Goal: Transaction & Acquisition: Obtain resource

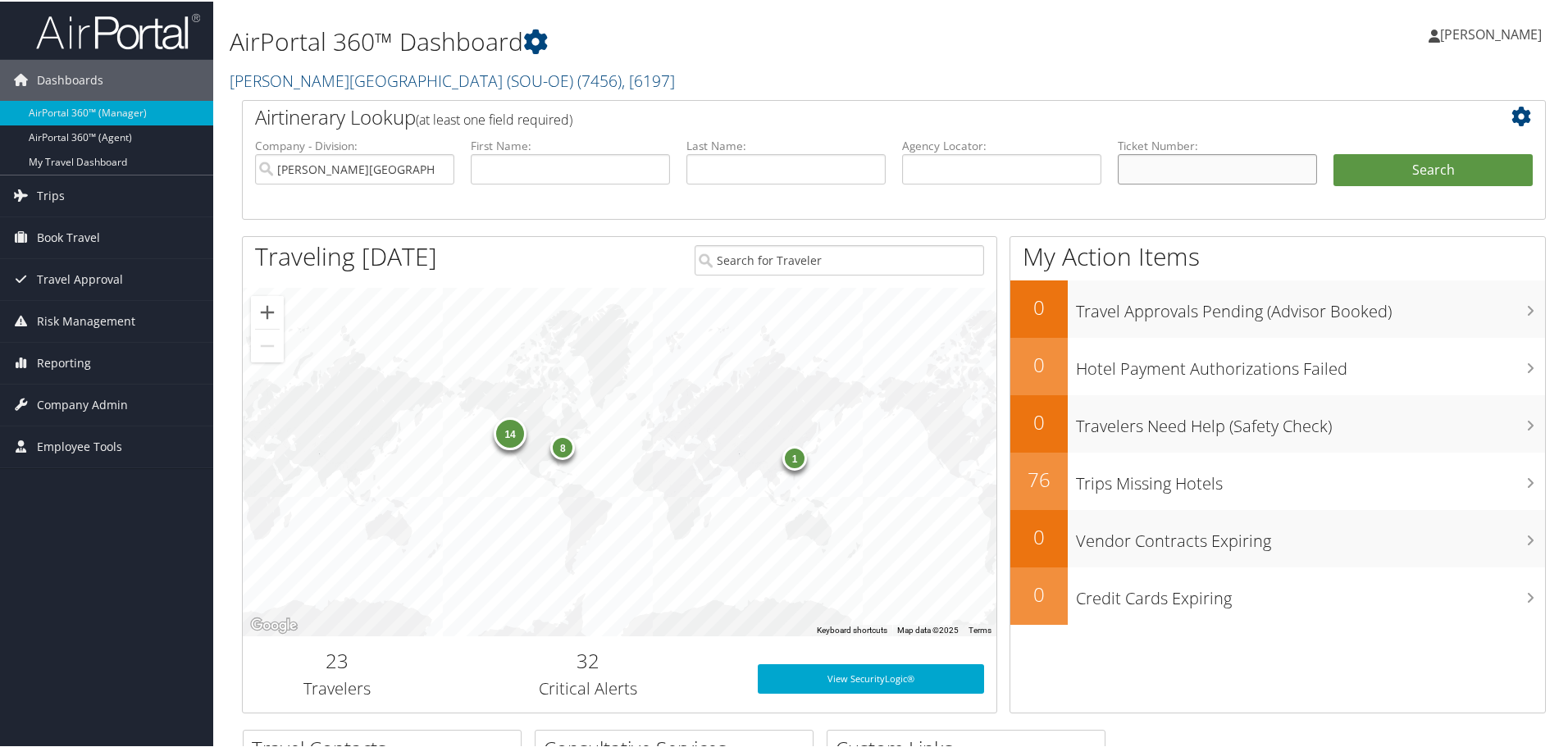
click at [1151, 176] on input "text" at bounding box center [1217, 167] width 199 height 30
paste input "8900897824408"
type input "8900897824408"
click at [1398, 161] on button "Search" at bounding box center [1433, 169] width 199 height 33
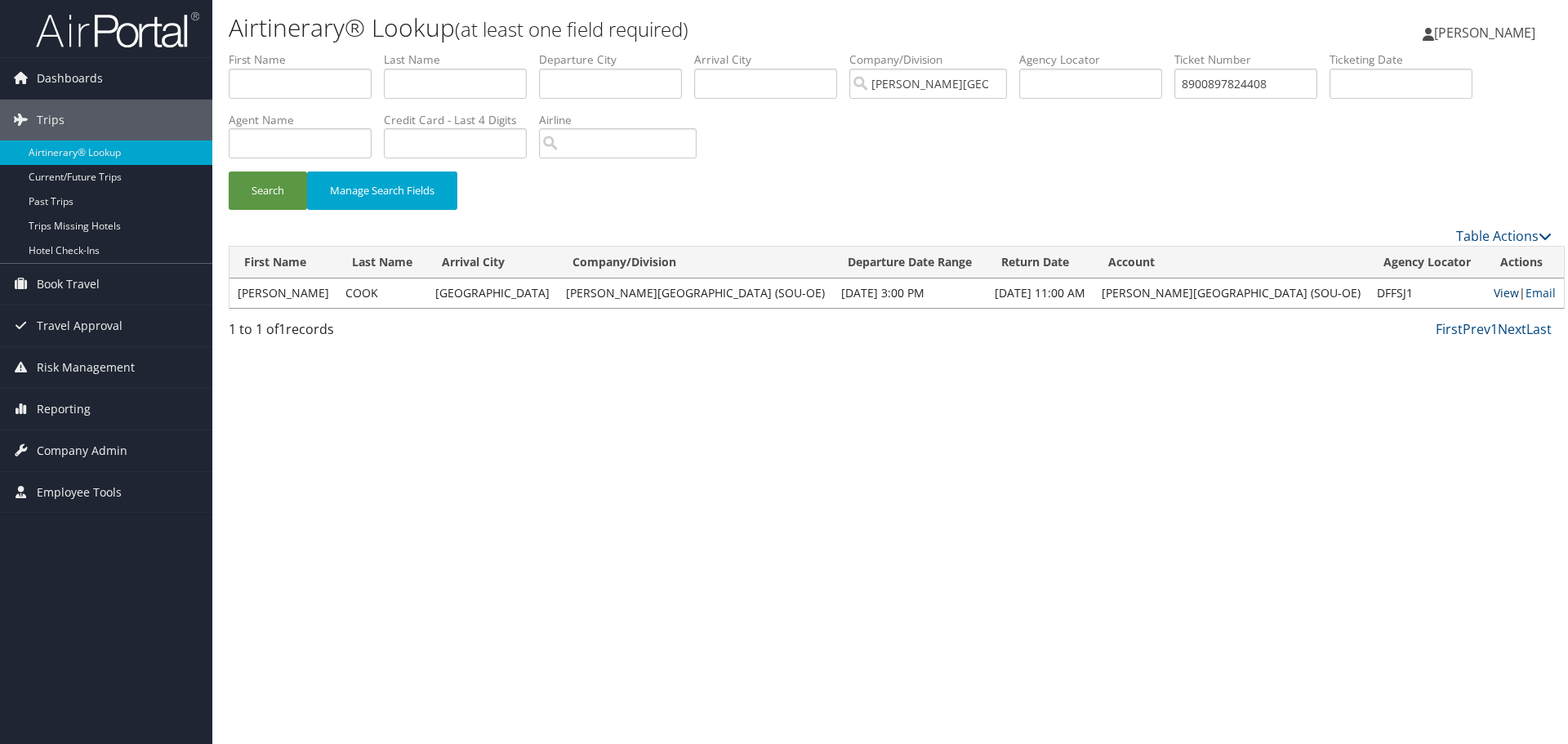
click at [1494, 293] on link "View" at bounding box center [1507, 293] width 25 height 16
click at [1284, 84] on input "8900897824408" at bounding box center [1246, 84] width 143 height 30
type input "8"
paste input "0067311216501"
type input "0067311216501"
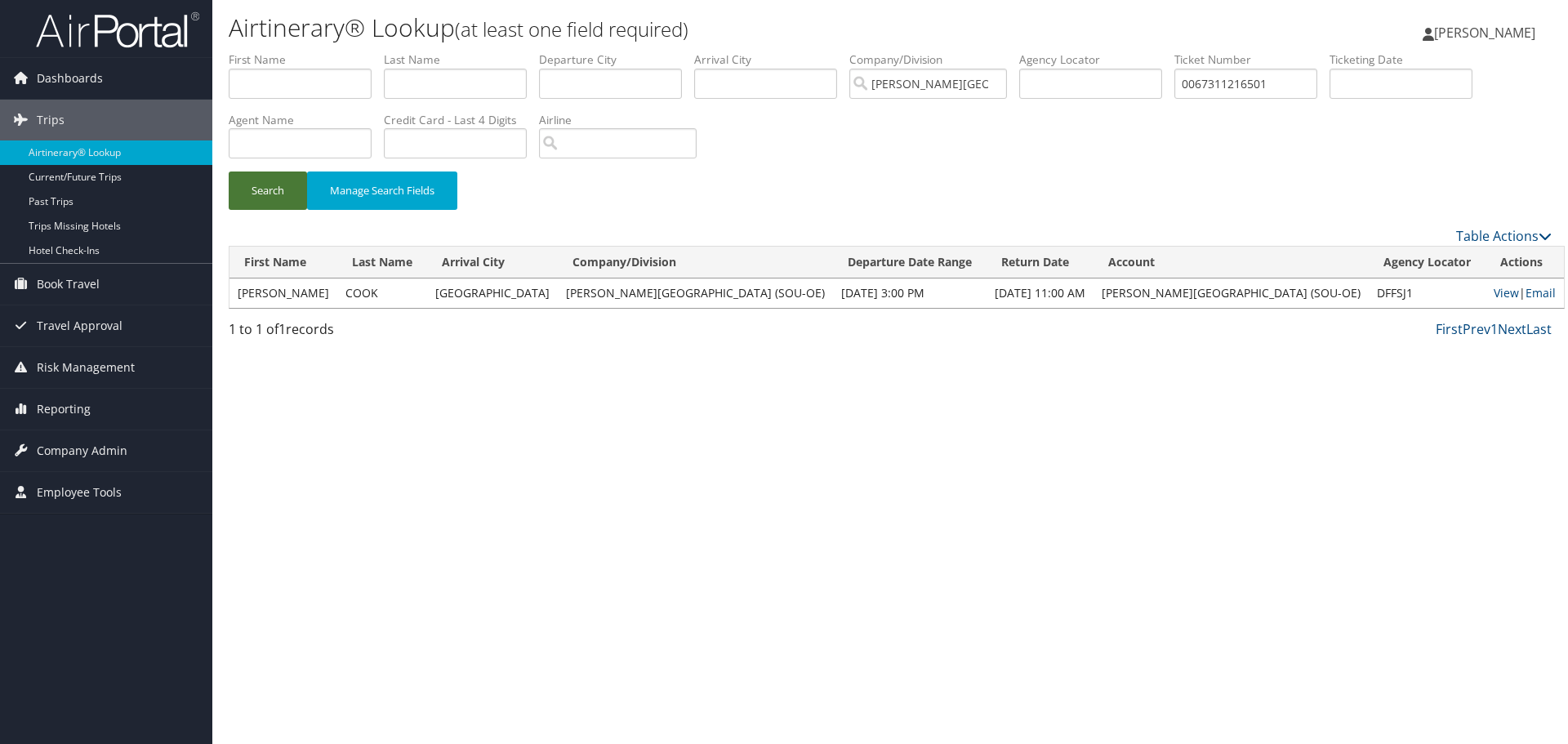
click at [266, 193] on button "Search" at bounding box center [268, 190] width 79 height 39
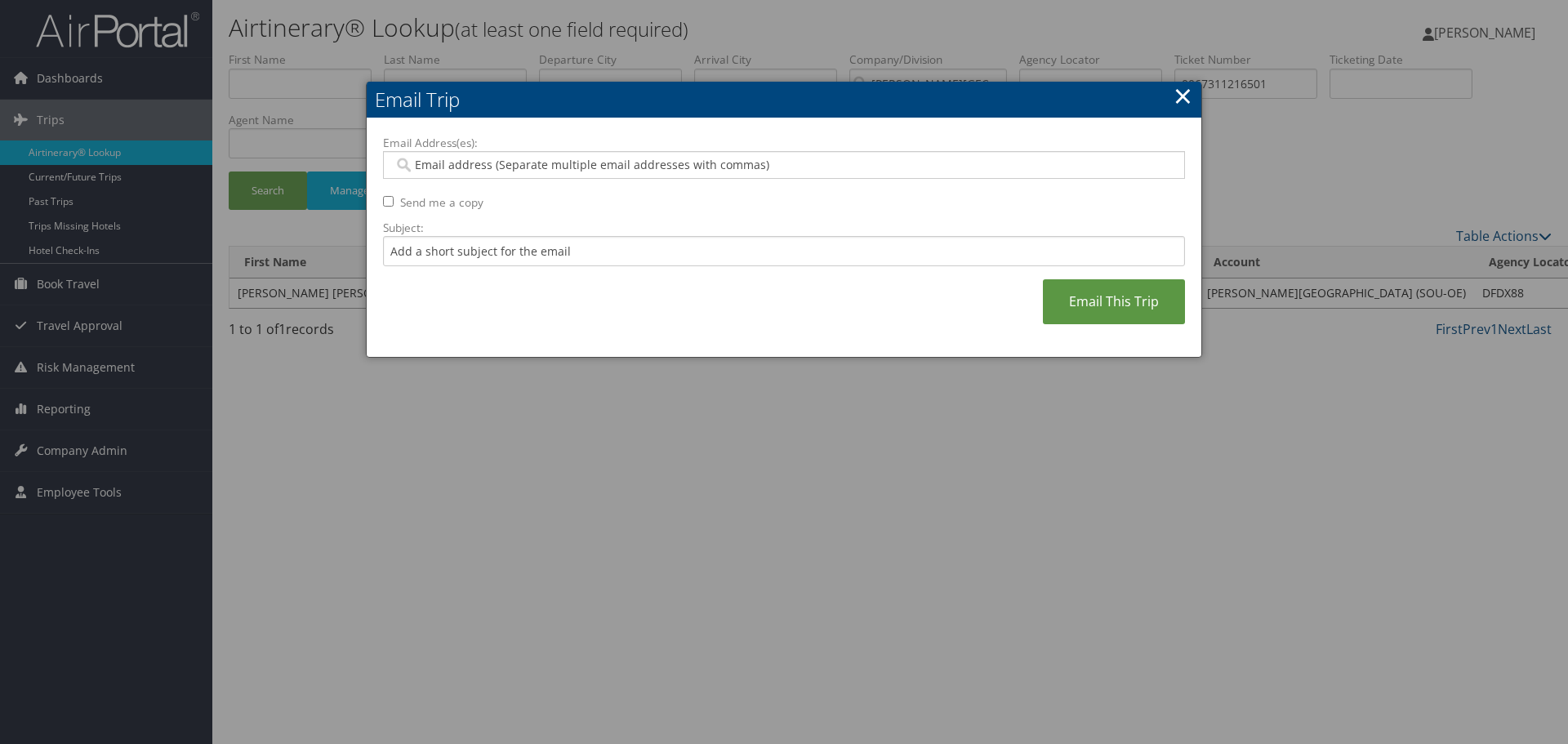
click at [411, 165] on input "Email Address(es):" at bounding box center [784, 165] width 780 height 16
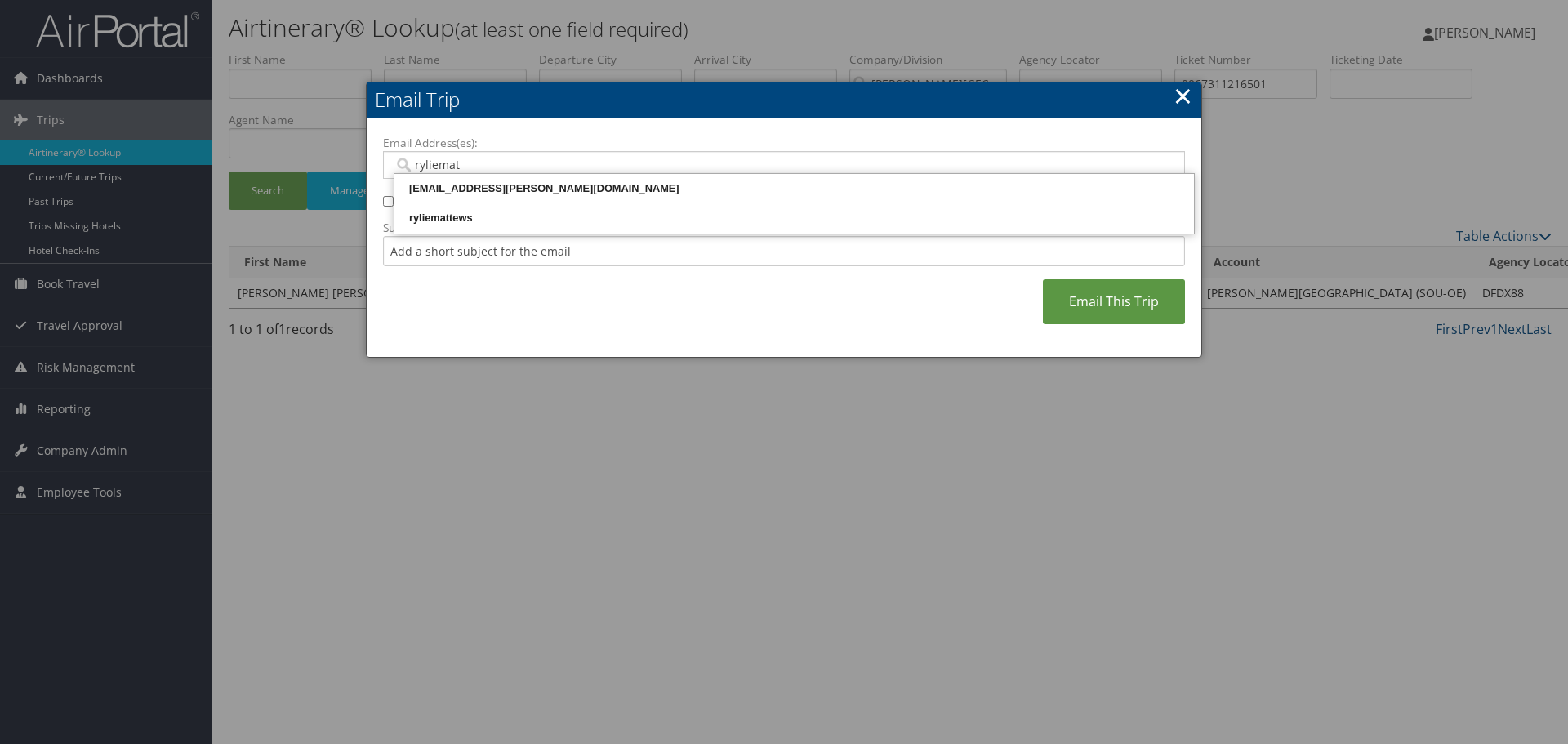
type input "ryliematt"
click at [439, 184] on div "[EMAIL_ADDRESS][PERSON_NAME][DOMAIN_NAME]" at bounding box center [794, 188] width 795 height 16
type input "[EMAIL_ADDRESS][PERSON_NAME][DOMAIN_NAME]"
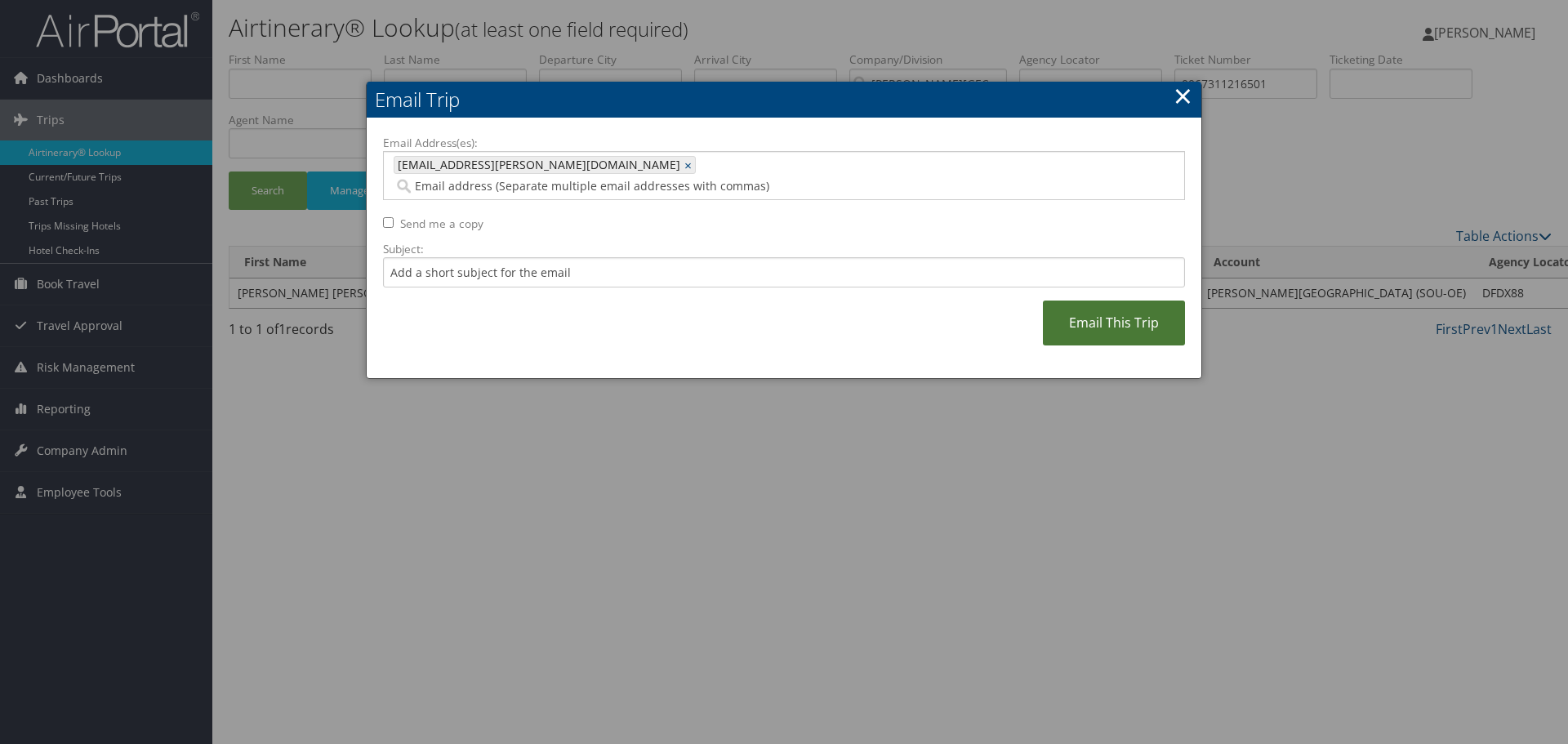
click at [1092, 316] on link "Email This Trip" at bounding box center [1114, 323] width 142 height 45
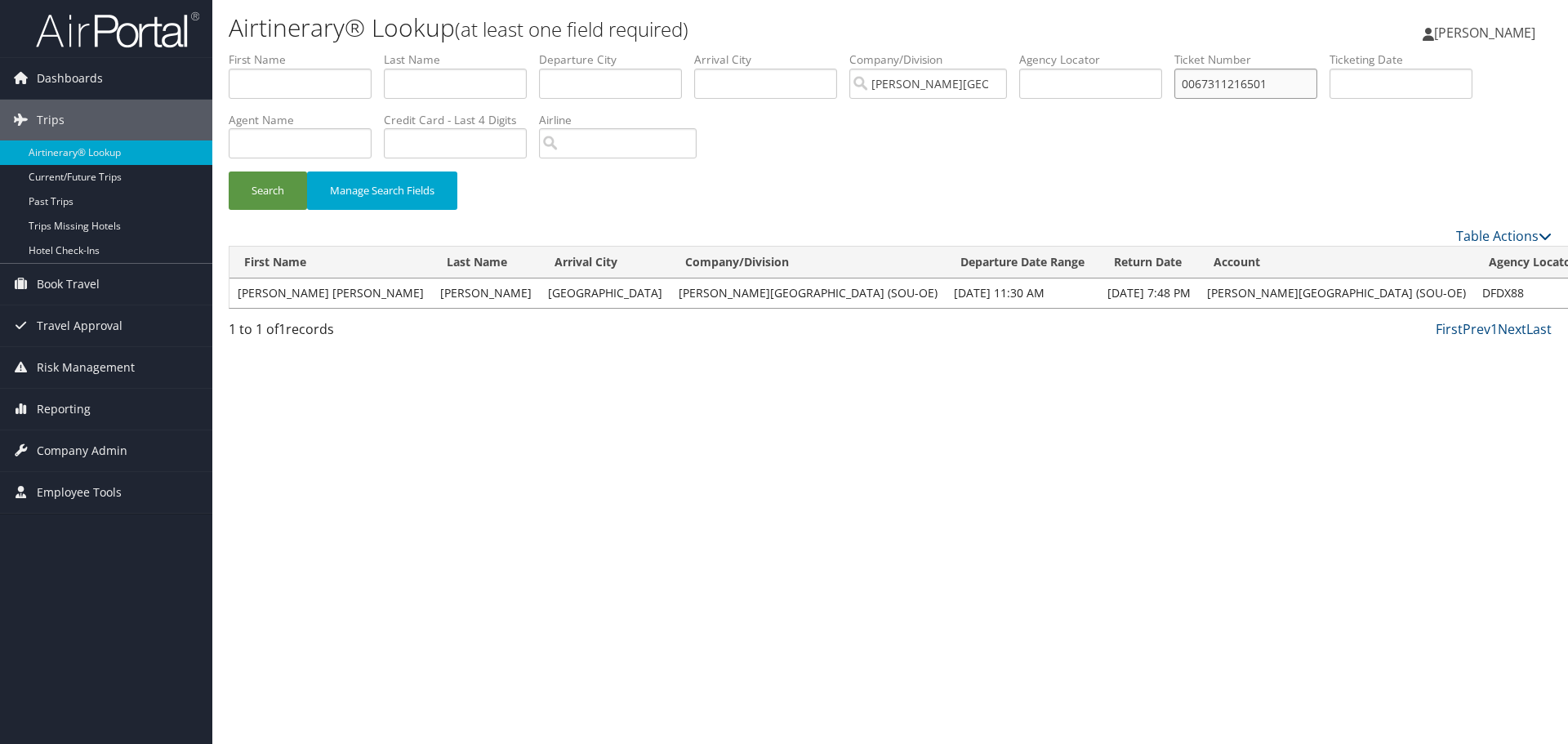
click at [1283, 81] on input "0067311216501" at bounding box center [1246, 84] width 143 height 30
type input "0"
click at [1231, 80] on input "text" at bounding box center [1246, 84] width 143 height 30
paste input "0067311065181"
type input "0067311065181"
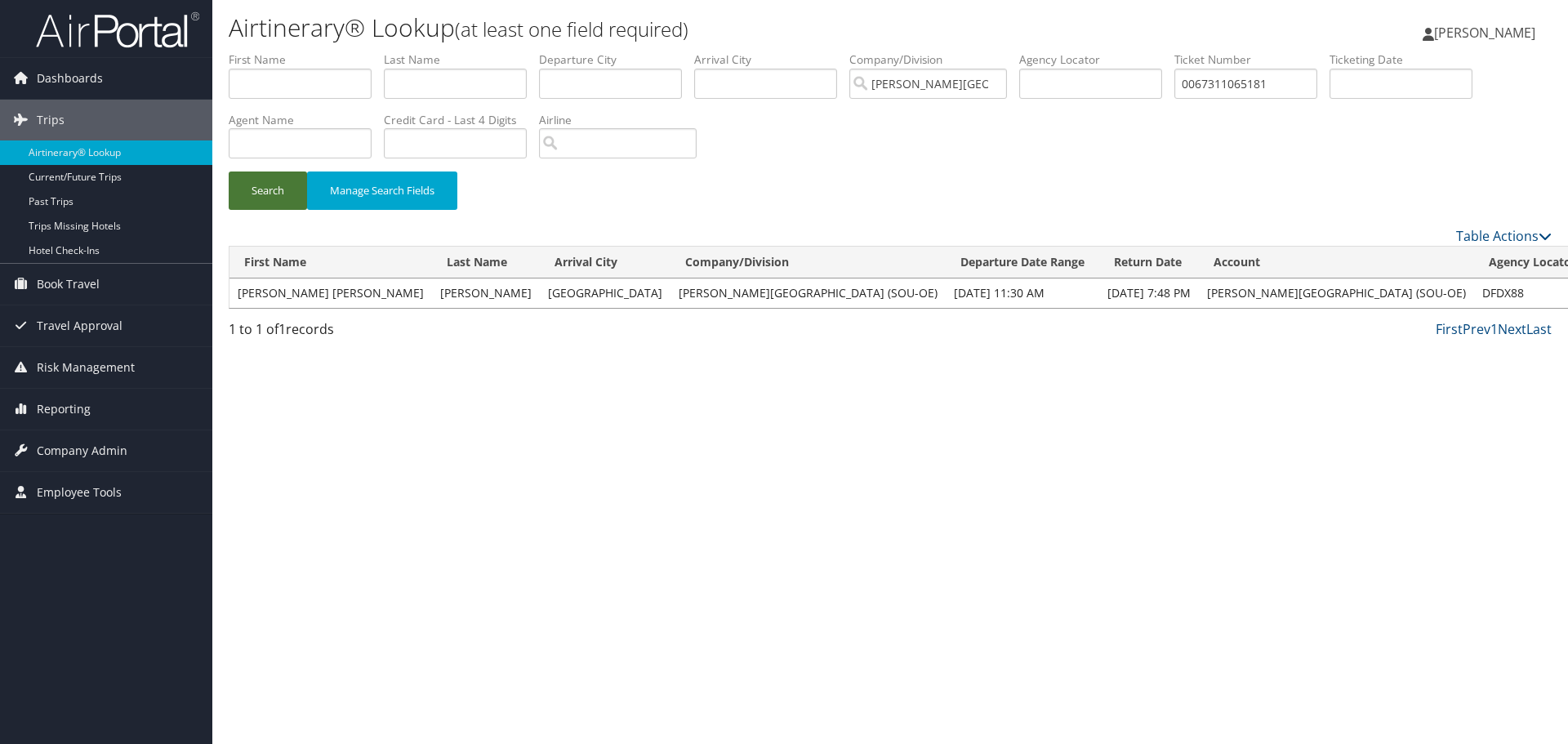
click at [264, 191] on button "Search" at bounding box center [268, 190] width 79 height 39
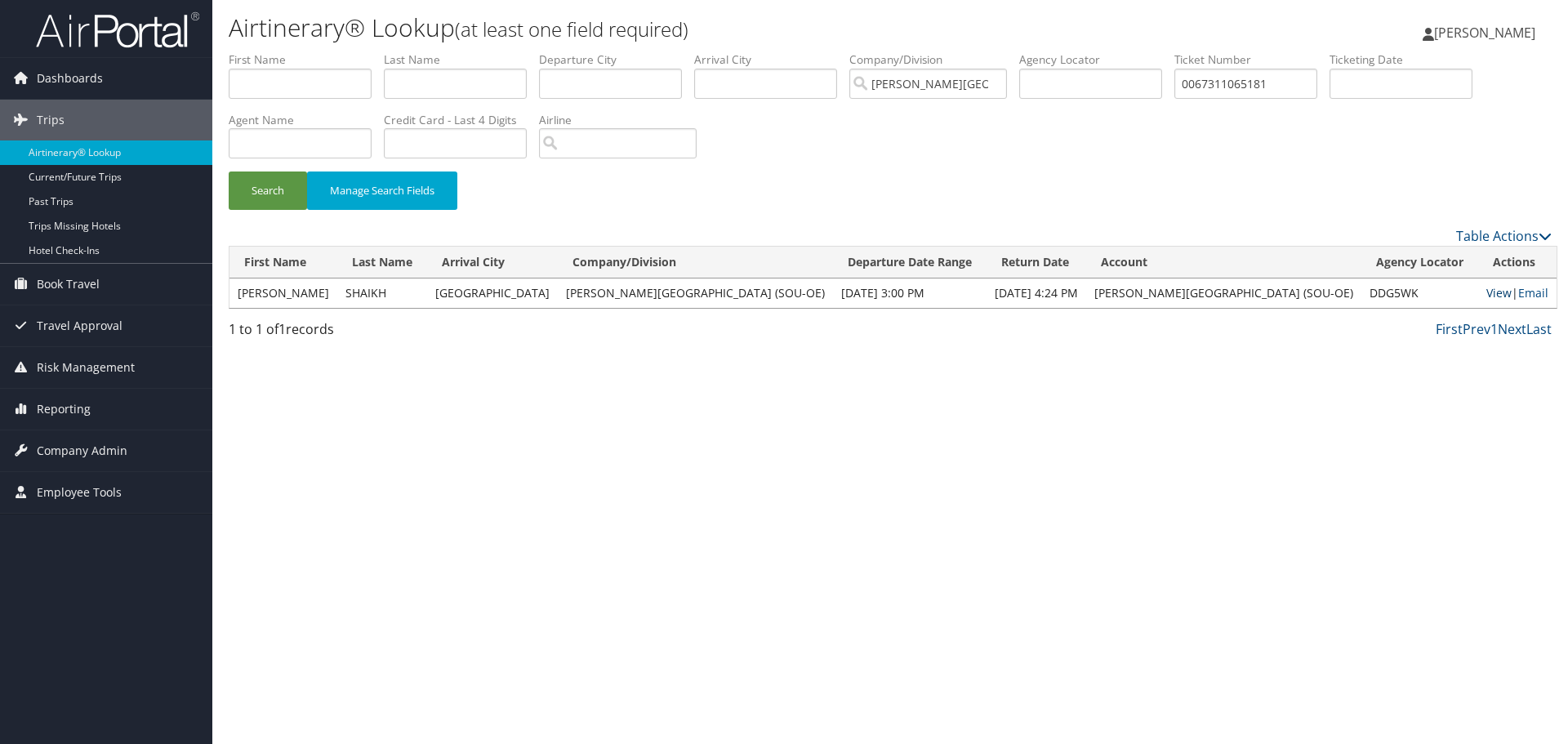
click at [1487, 290] on link "View" at bounding box center [1499, 293] width 25 height 16
click at [1466, 35] on span "[PERSON_NAME]" at bounding box center [1485, 33] width 102 height 18
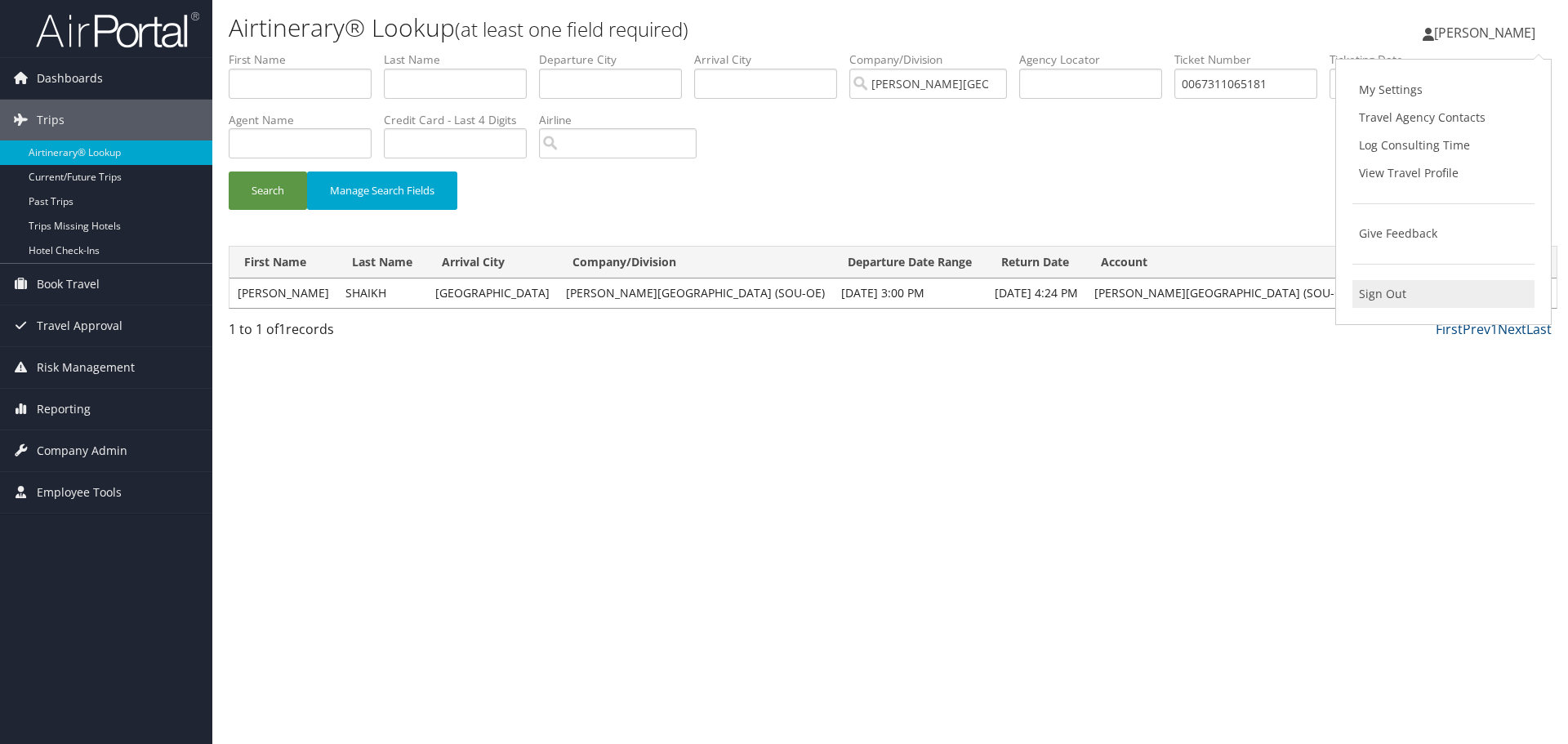
click at [1363, 295] on link "Sign Out" at bounding box center [1443, 294] width 182 height 28
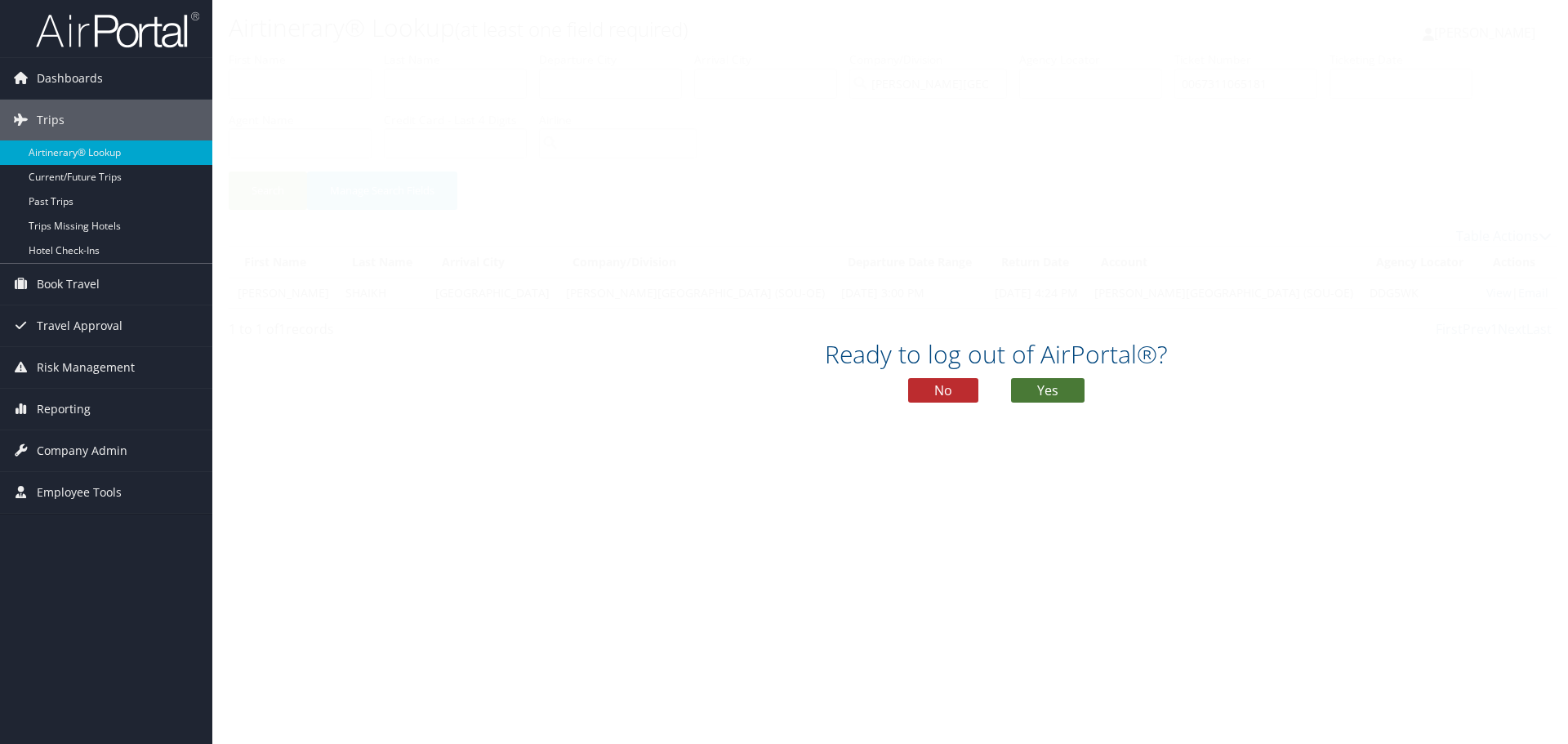
click at [1043, 392] on button "Yes" at bounding box center [1048, 390] width 74 height 25
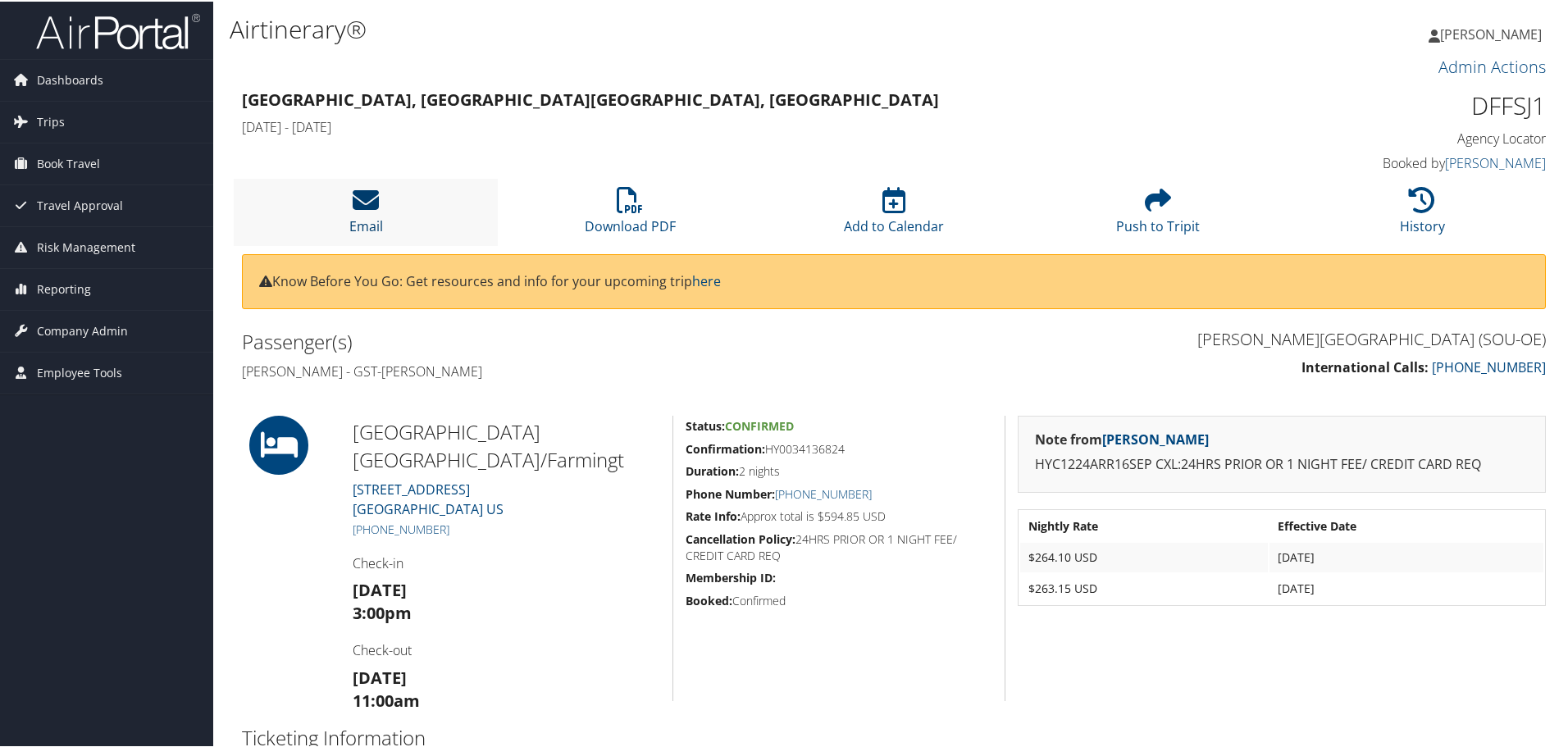
click at [360, 197] on icon at bounding box center [365, 198] width 26 height 26
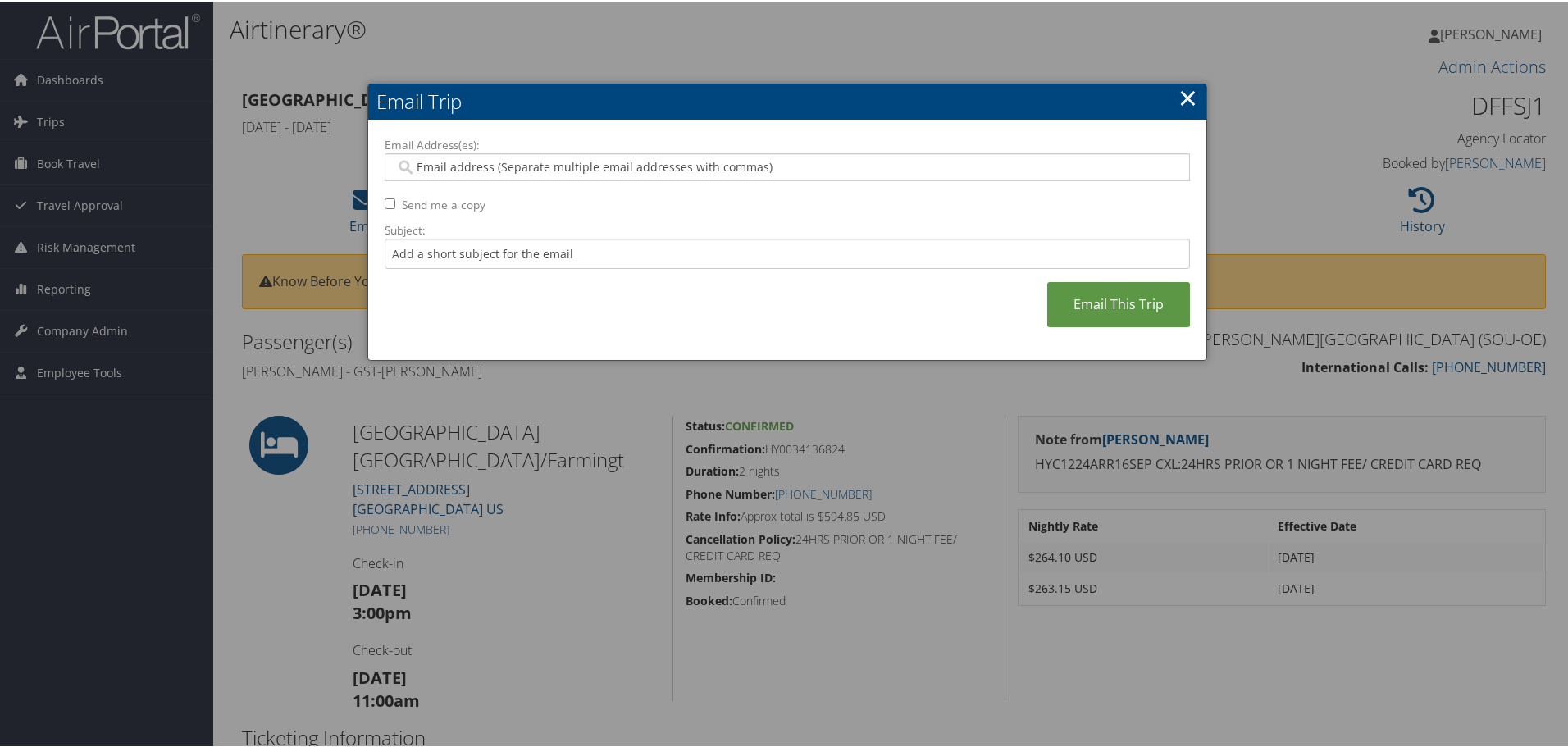
click at [541, 160] on input "Email Address(es):" at bounding box center [787, 165] width 784 height 16
type input "r"
type input "rylie"
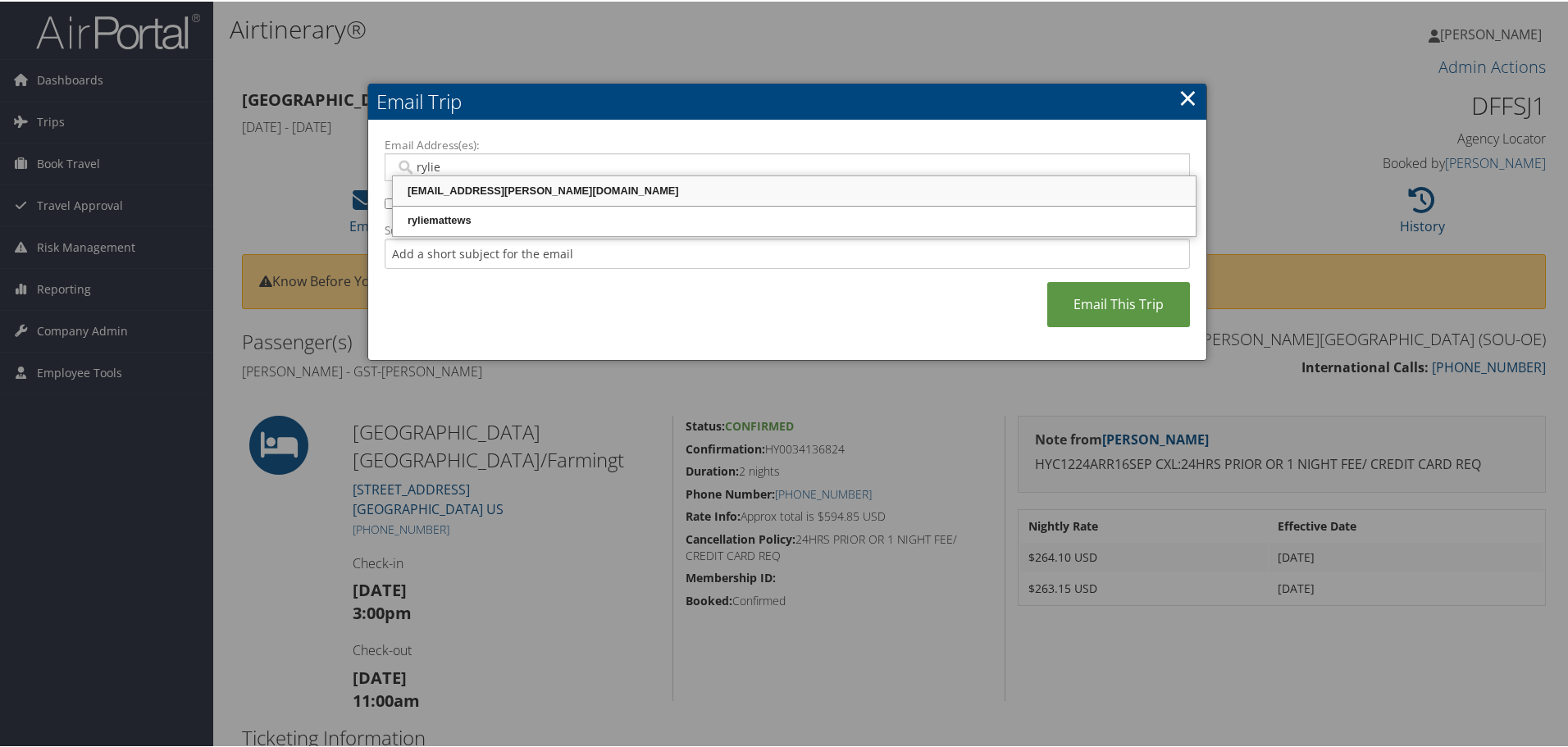
click at [475, 190] on div "ryliematthews@weber.edu" at bounding box center [794, 189] width 798 height 16
type input "ryliematthews@weber.edu"
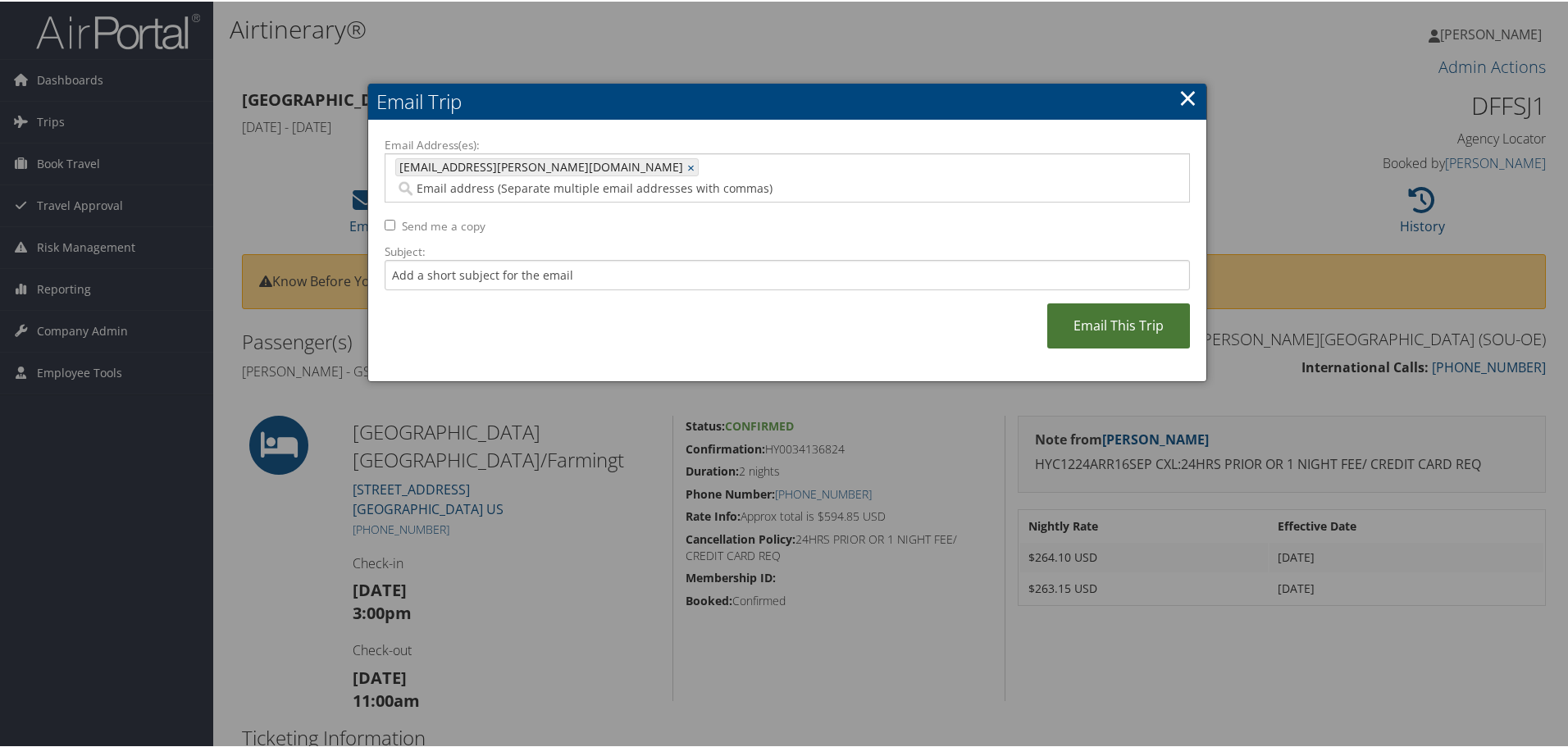
click at [1075, 302] on link "Email This Trip" at bounding box center [1119, 324] width 142 height 45
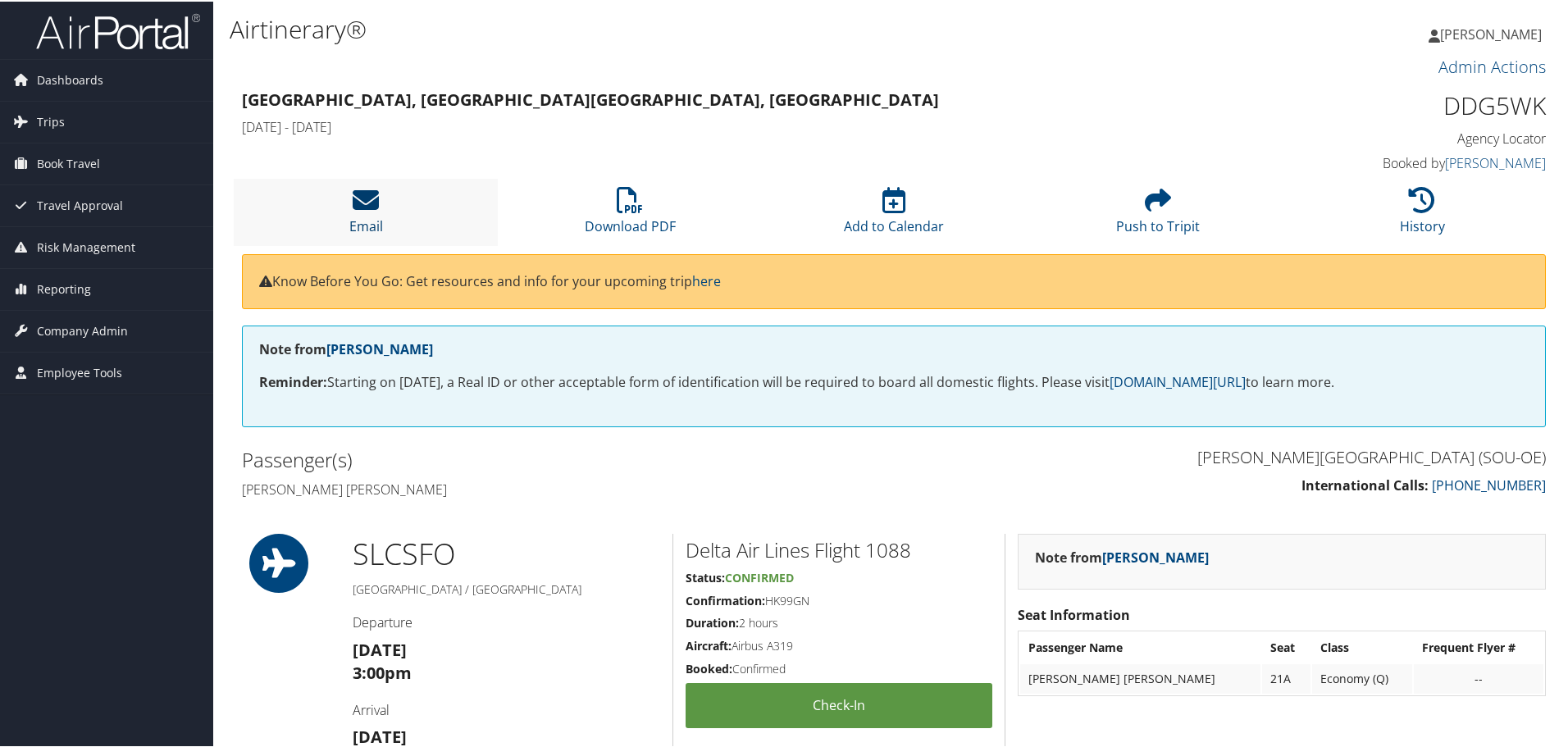
click at [361, 197] on icon at bounding box center [365, 198] width 26 height 26
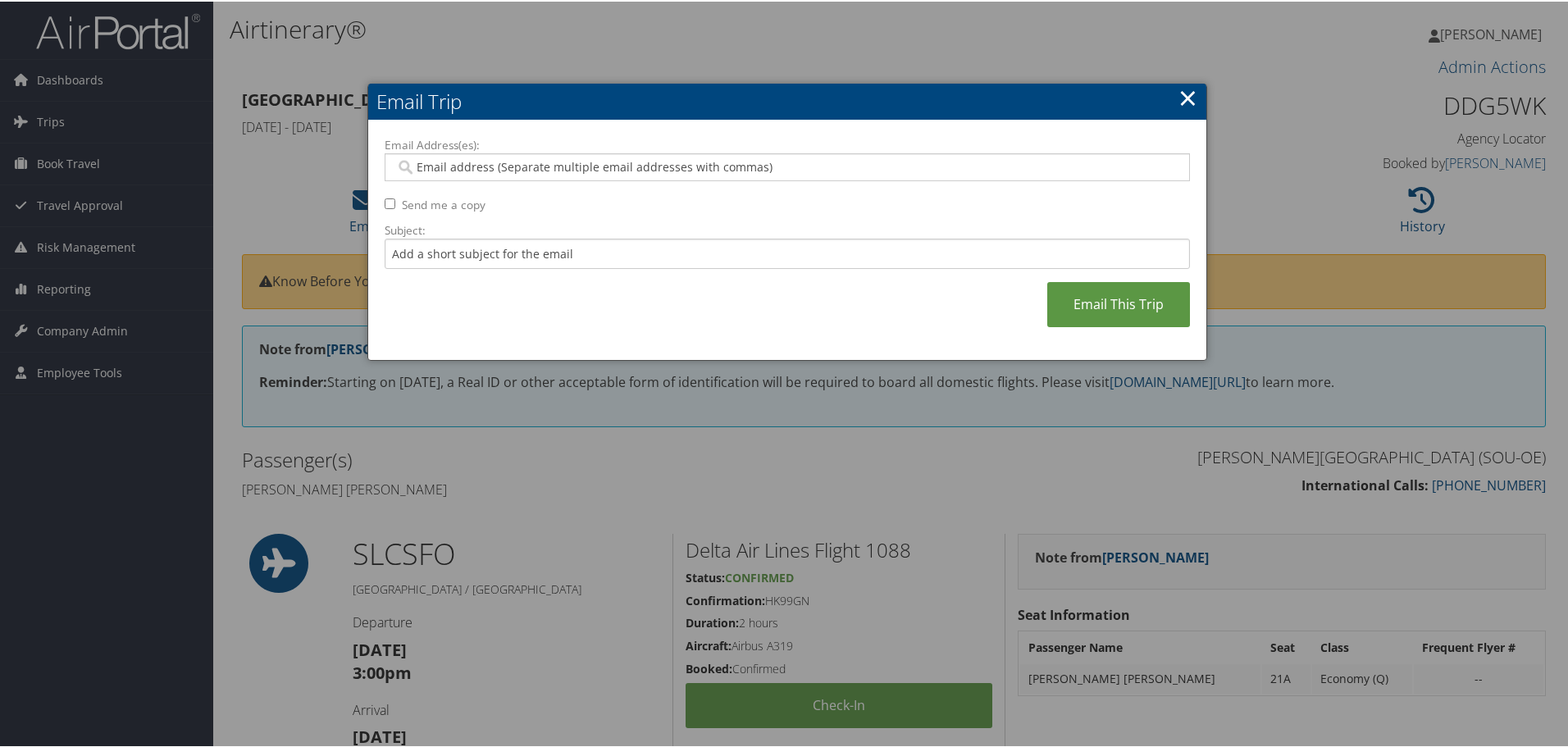
click at [407, 166] on input "Email Address(es):" at bounding box center [787, 165] width 784 height 16
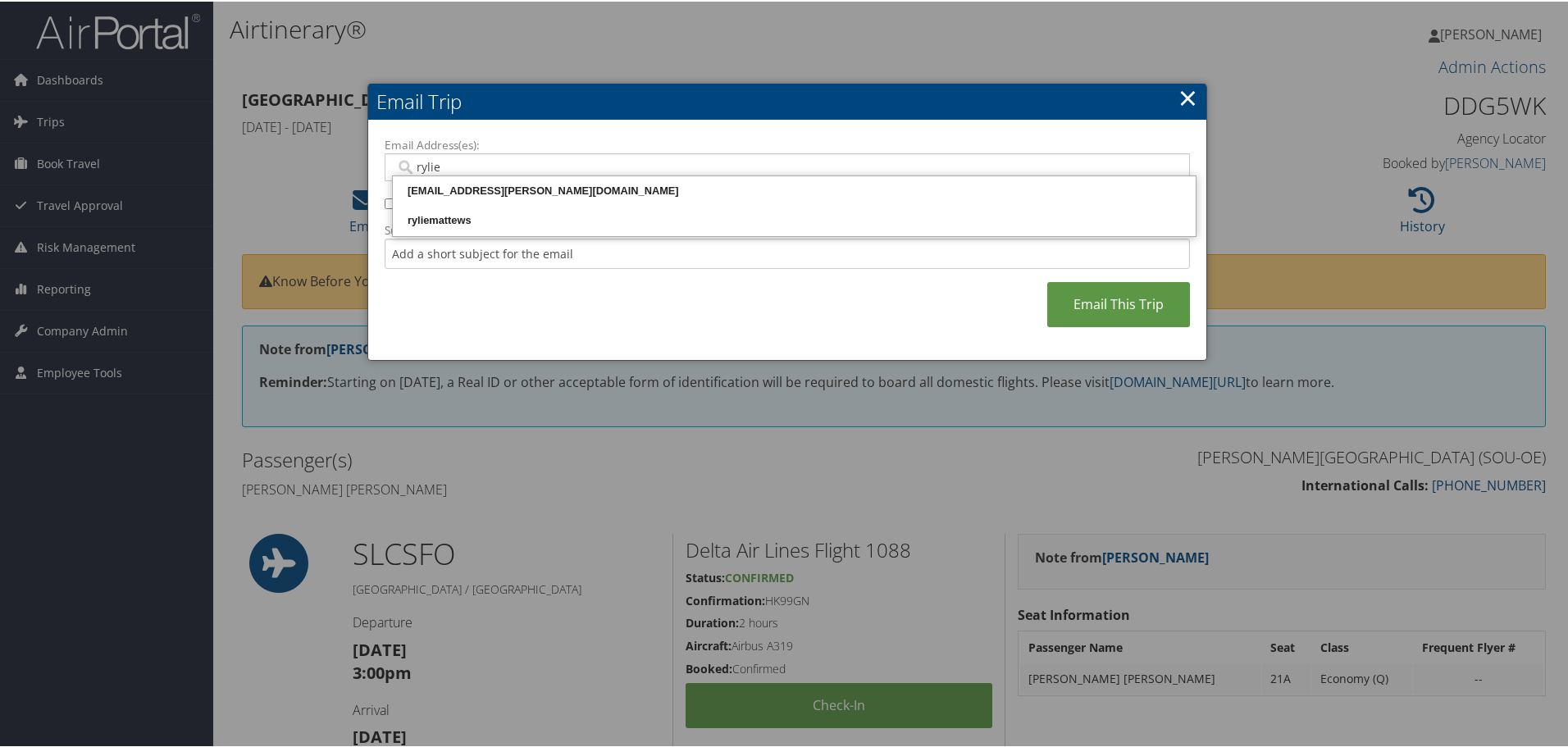
type input "ryliem"
click at [467, 187] on div "ryliematthews@weber.edu" at bounding box center [794, 189] width 798 height 16
type input "ryliematthews@weber.edu"
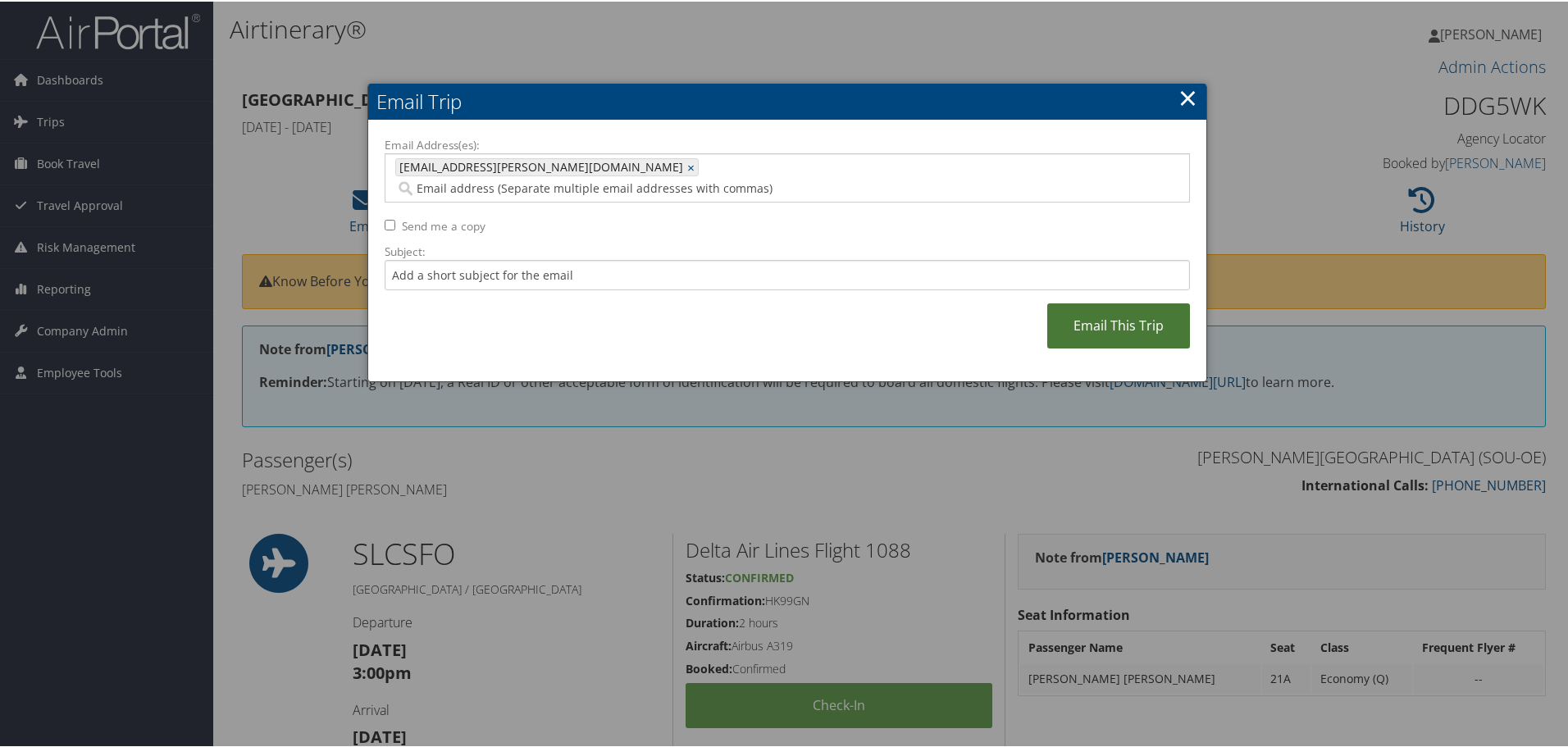
click at [1096, 302] on link "Email This Trip" at bounding box center [1119, 324] width 142 height 45
